Goal: Navigation & Orientation: Go to known website

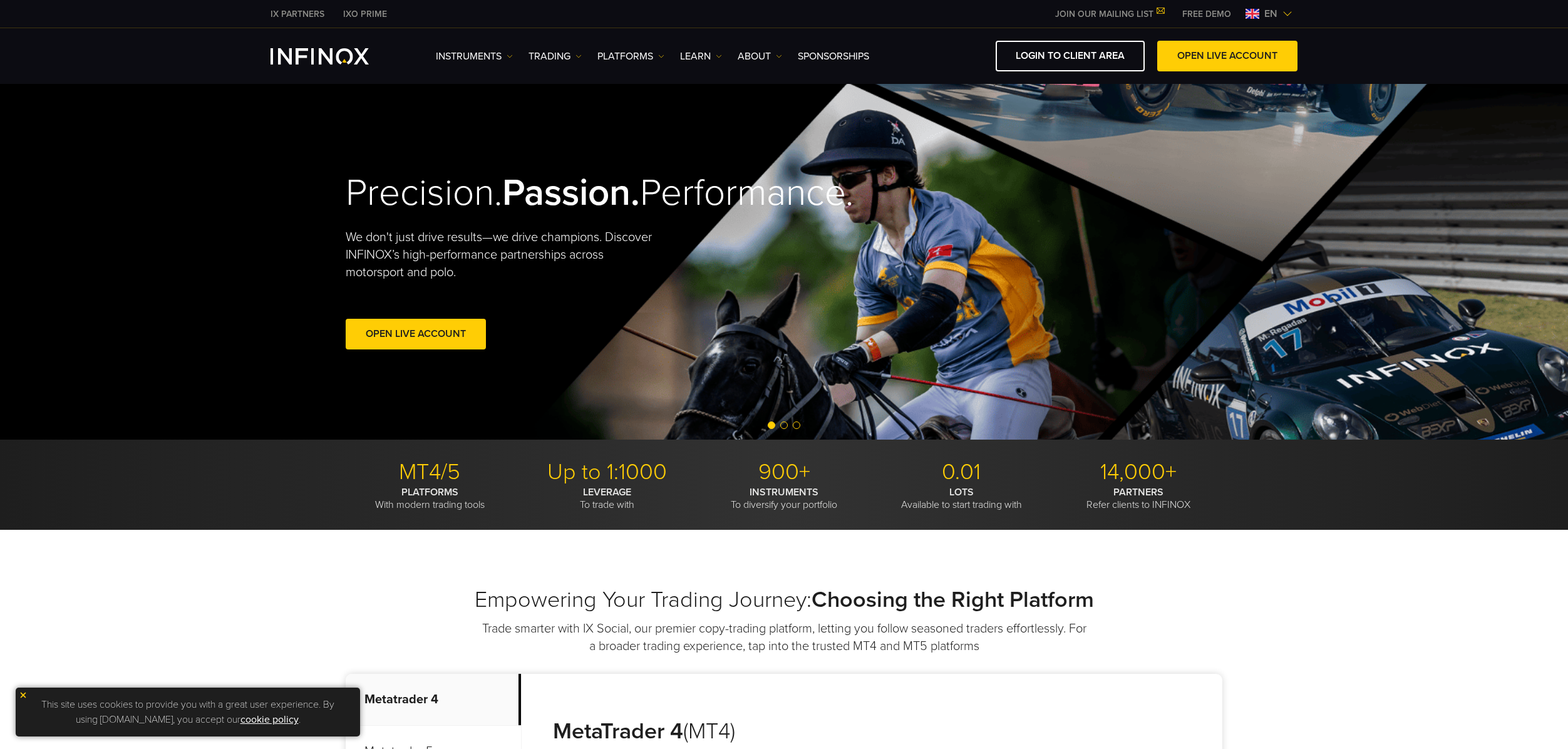
click at [1281, 13] on span "en" at bounding box center [1271, 14] width 23 height 15
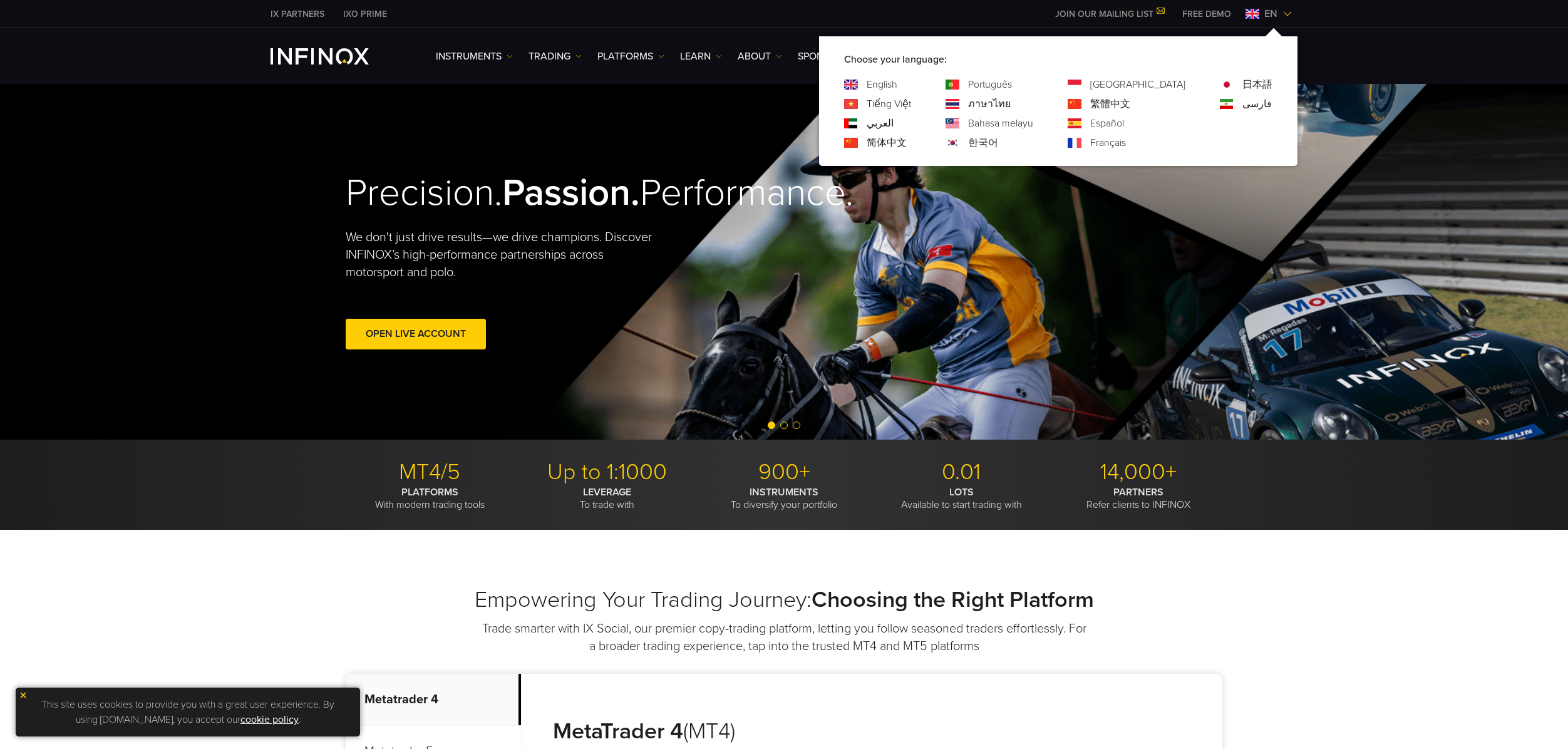
drag, startPoint x: 1011, startPoint y: 145, endPoint x: 1028, endPoint y: 118, distance: 31.9
click at [960, 145] on div at bounding box center [953, 143] width 14 height 10
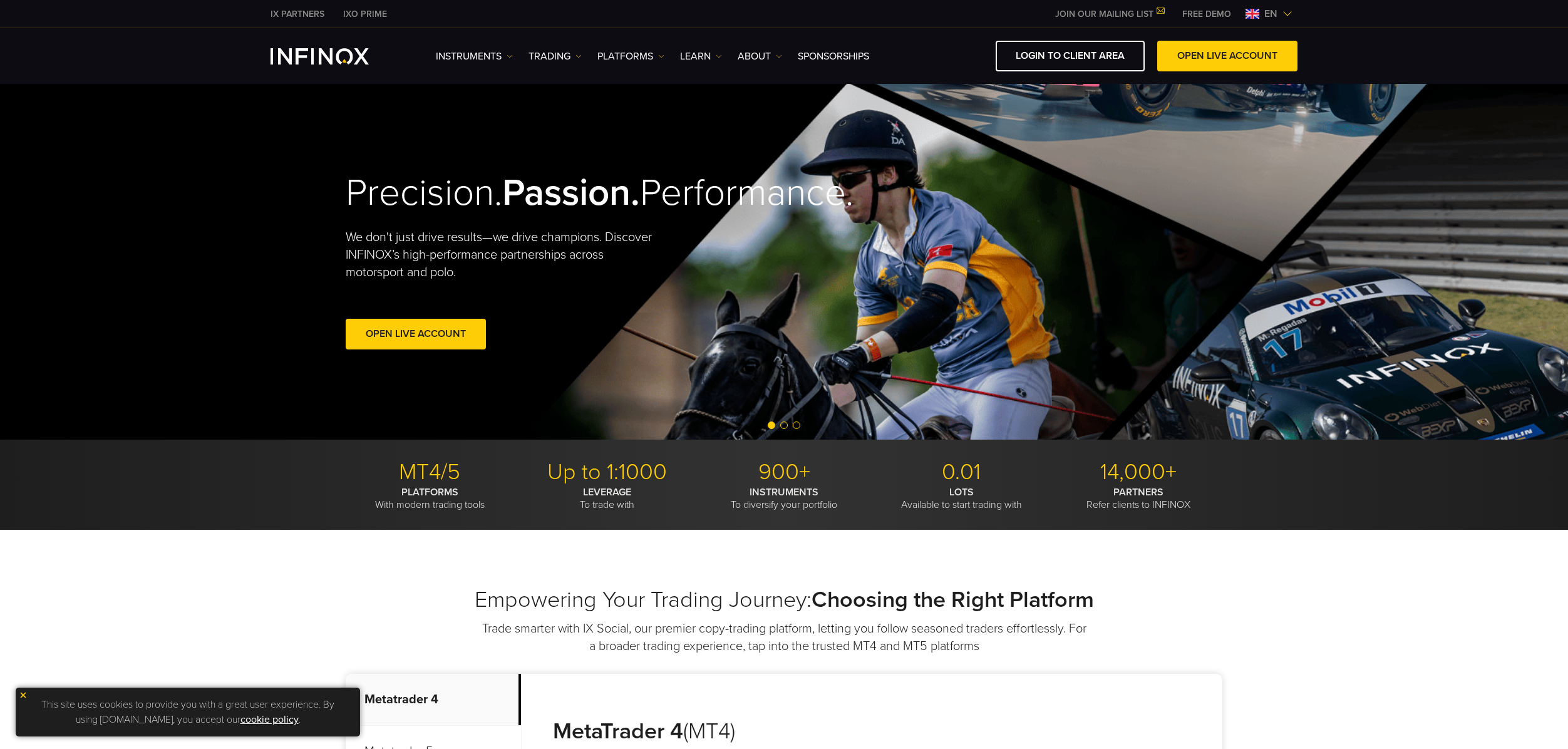
click at [1262, 13] on span "en" at bounding box center [1271, 14] width 23 height 15
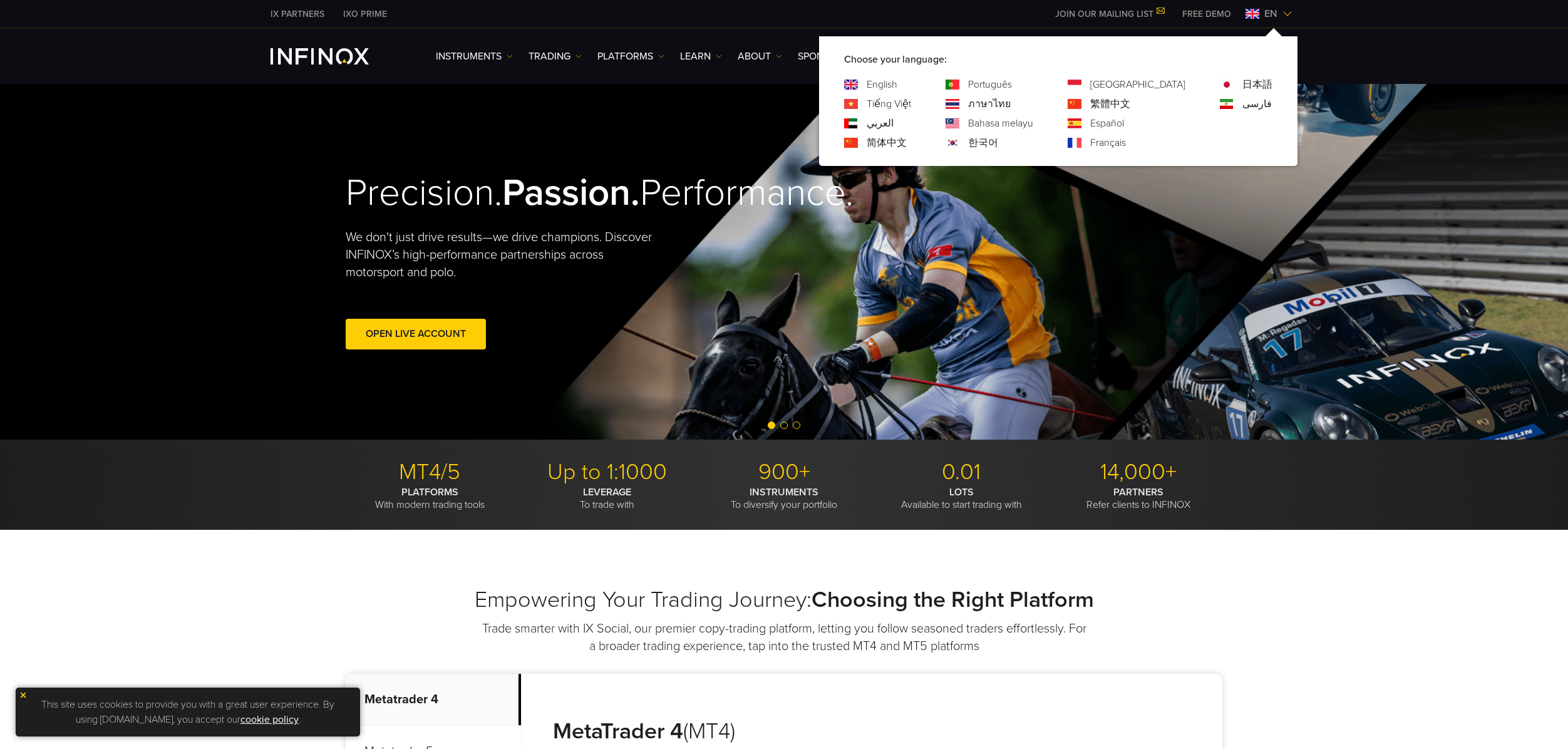
click at [998, 145] on link "한국어" at bounding box center [983, 143] width 30 height 15
